Goal: Information Seeking & Learning: Learn about a topic

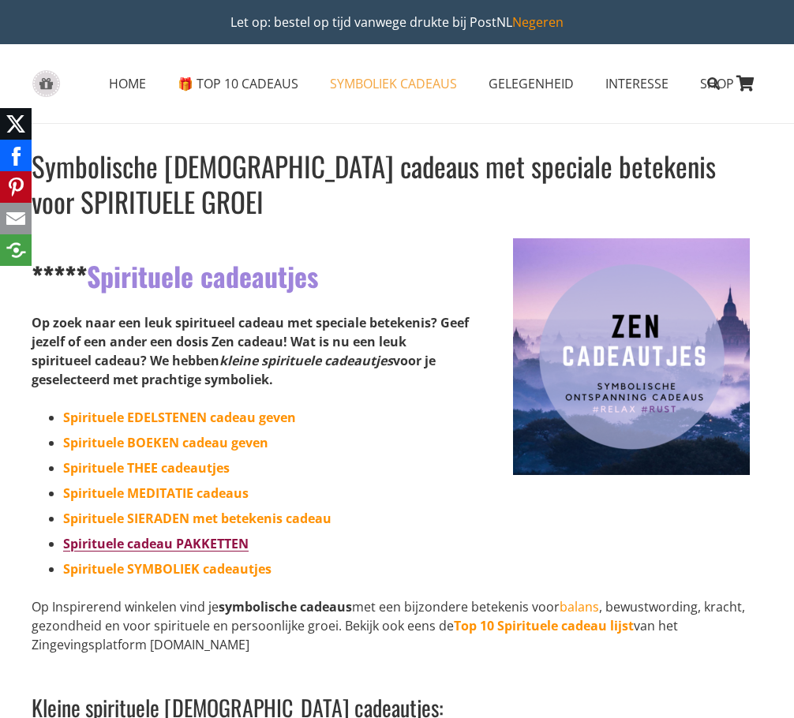
click at [187, 548] on link "Spirituele cadeau PAKKETTEN" at bounding box center [156, 543] width 186 height 17
click at [196, 573] on link "Spirituele SYMBOLIEK cadeautjes" at bounding box center [167, 569] width 208 height 17
click at [210, 475] on link "Spirituele THEE cadeautjes" at bounding box center [146, 468] width 167 height 17
click at [176, 499] on link "Spirituele MEDITATIE cadeaus" at bounding box center [156, 493] width 186 height 17
click at [194, 424] on link "Spirituele EDELSTENEN cadeau geven" at bounding box center [179, 417] width 233 height 17
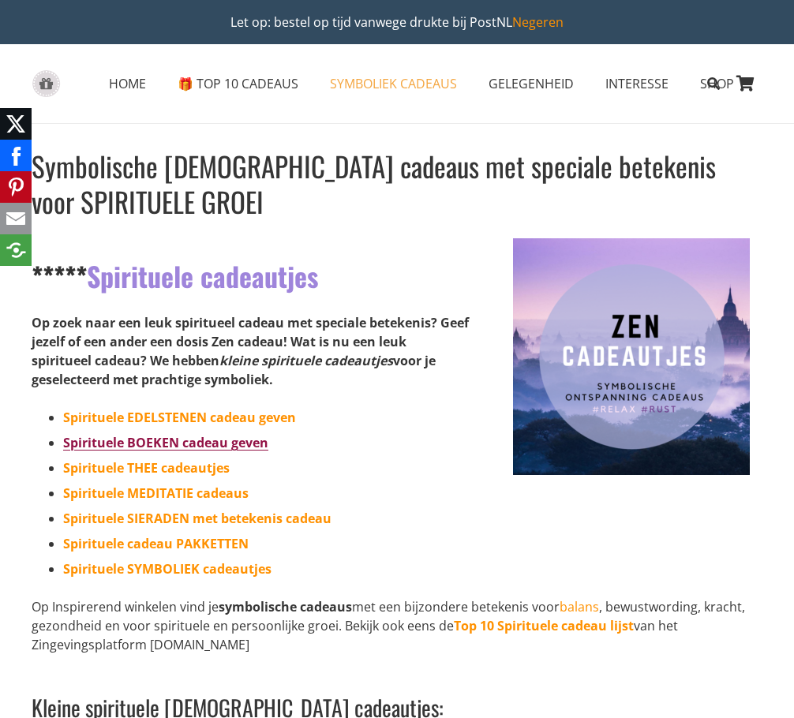
click at [230, 446] on link "Spirituele BOEKEN cadeau geven" at bounding box center [165, 442] width 205 height 17
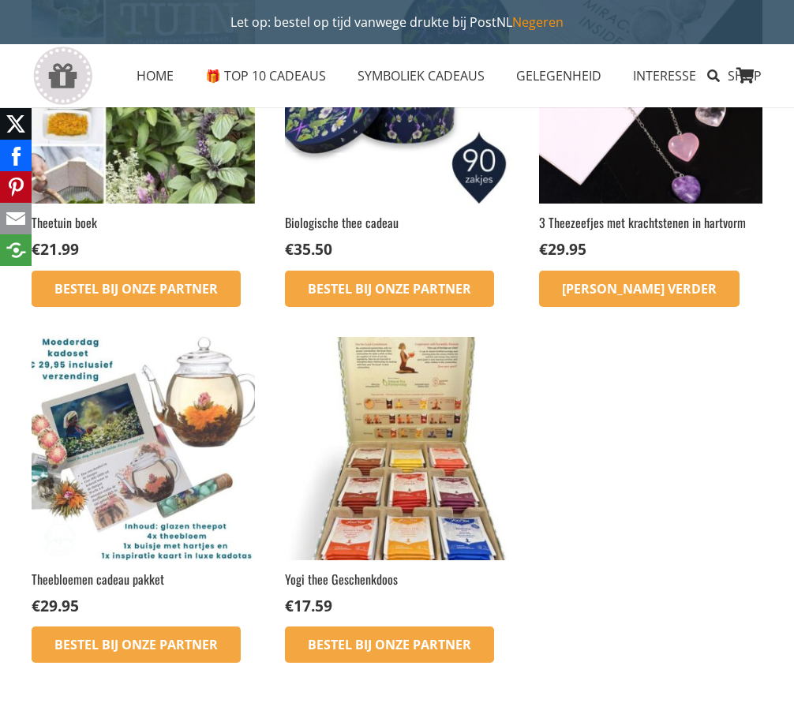
scroll to position [553, 0]
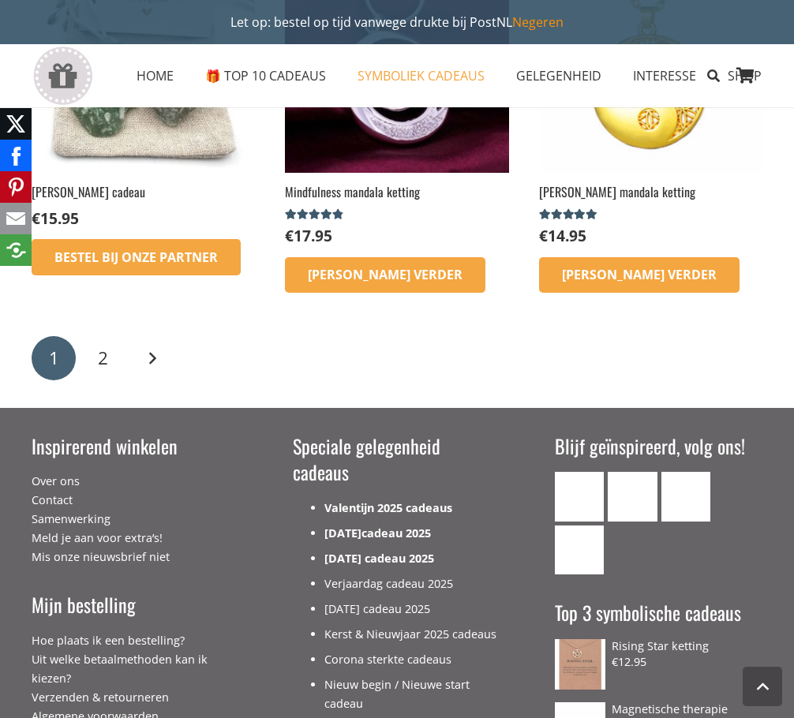
scroll to position [2053, 0]
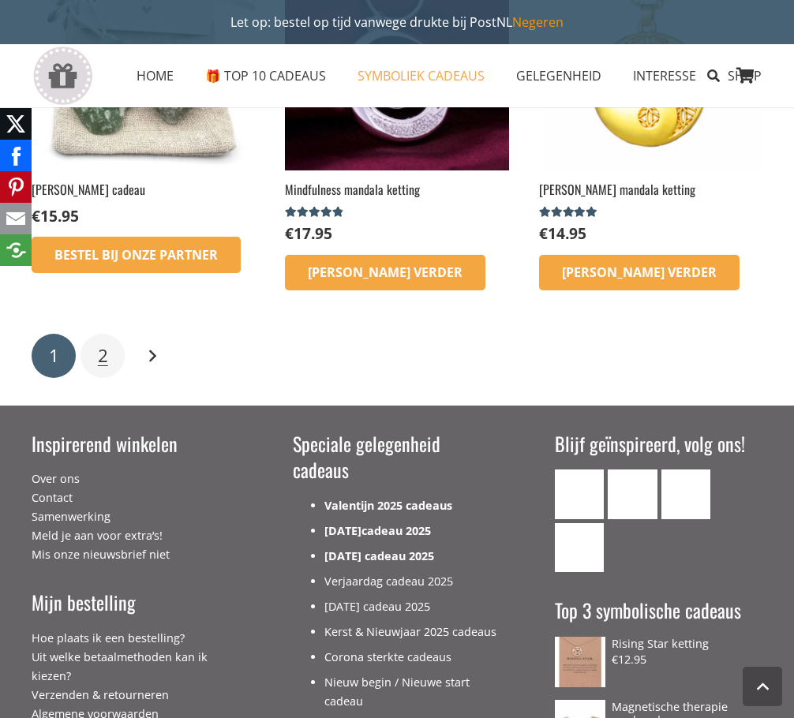
click at [96, 355] on link "2" at bounding box center [103, 356] width 44 height 44
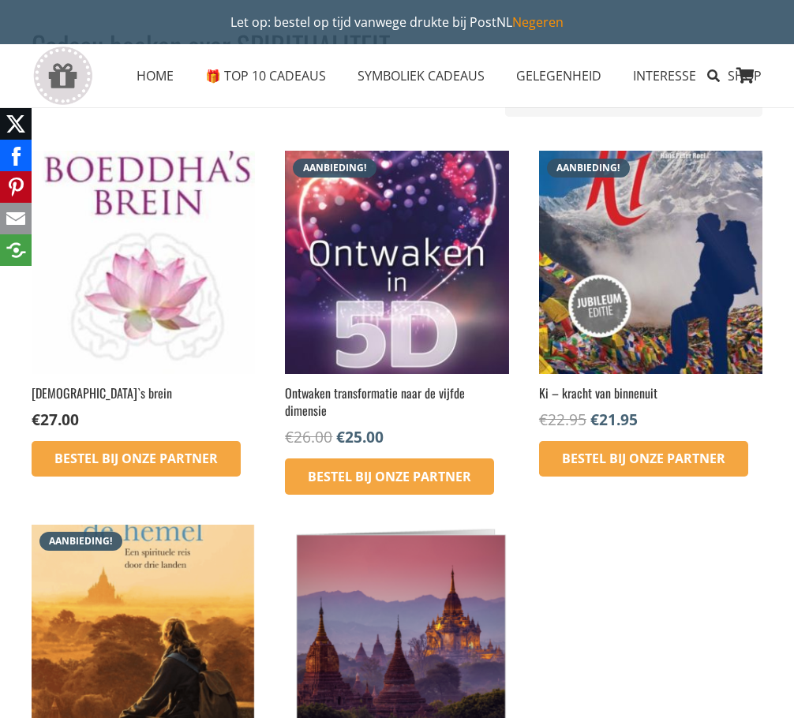
scroll to position [79, 0]
